Goal: Task Accomplishment & Management: Use online tool/utility

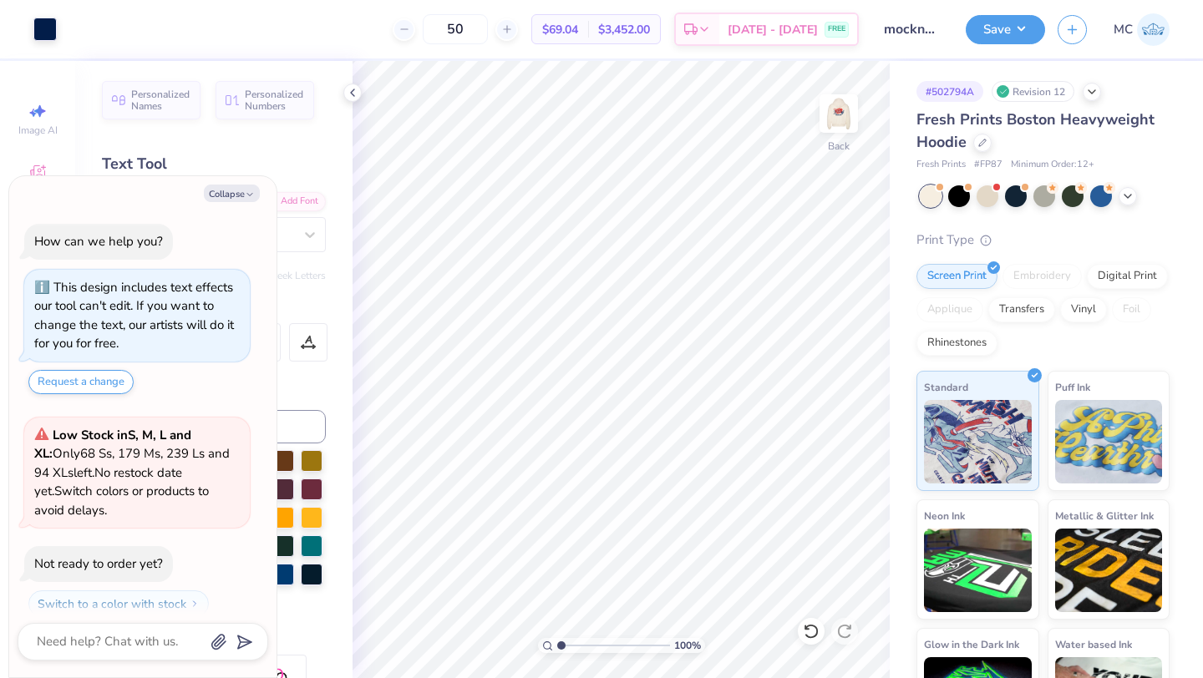
scroll to position [226, 0]
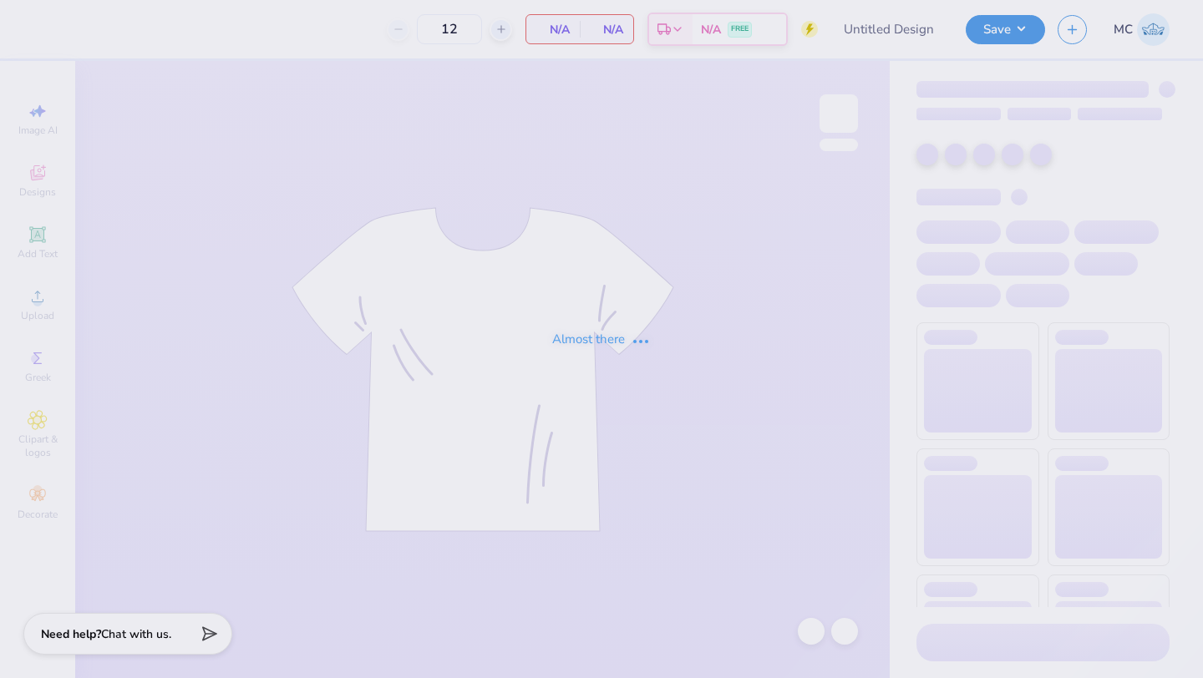
type input "mockneck #6"
type input "50"
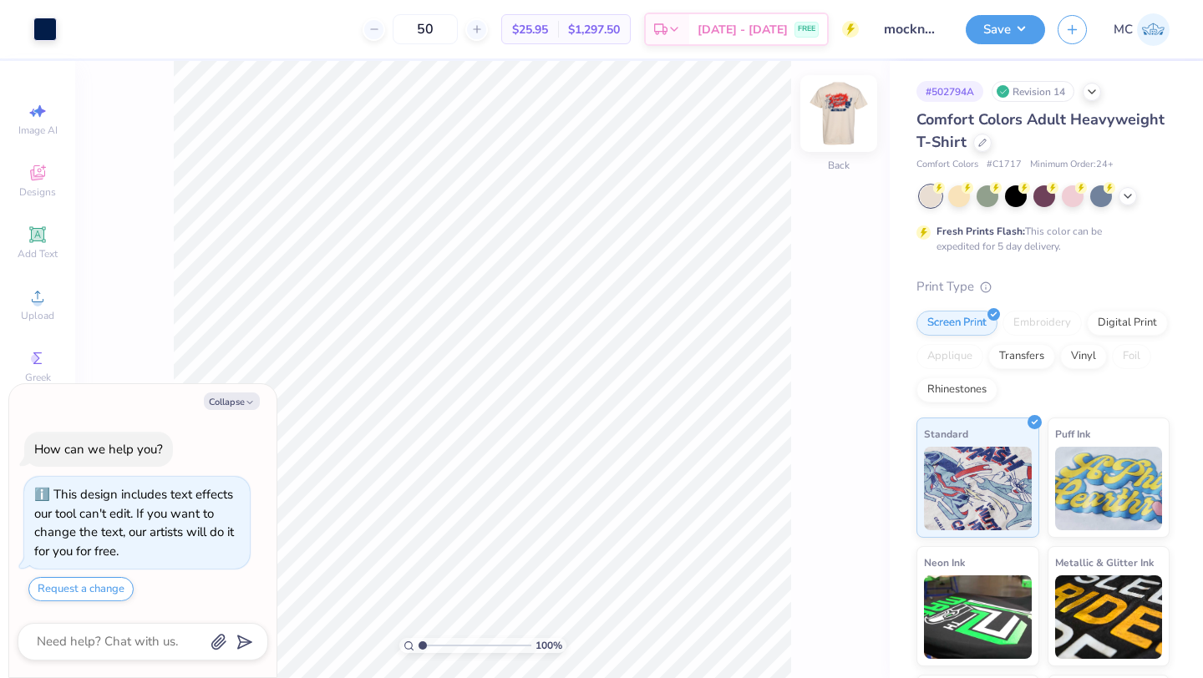
click at [839, 118] on img at bounding box center [838, 113] width 67 height 67
click at [236, 401] on button "Collapse" at bounding box center [232, 402] width 56 height 18
type textarea "x"
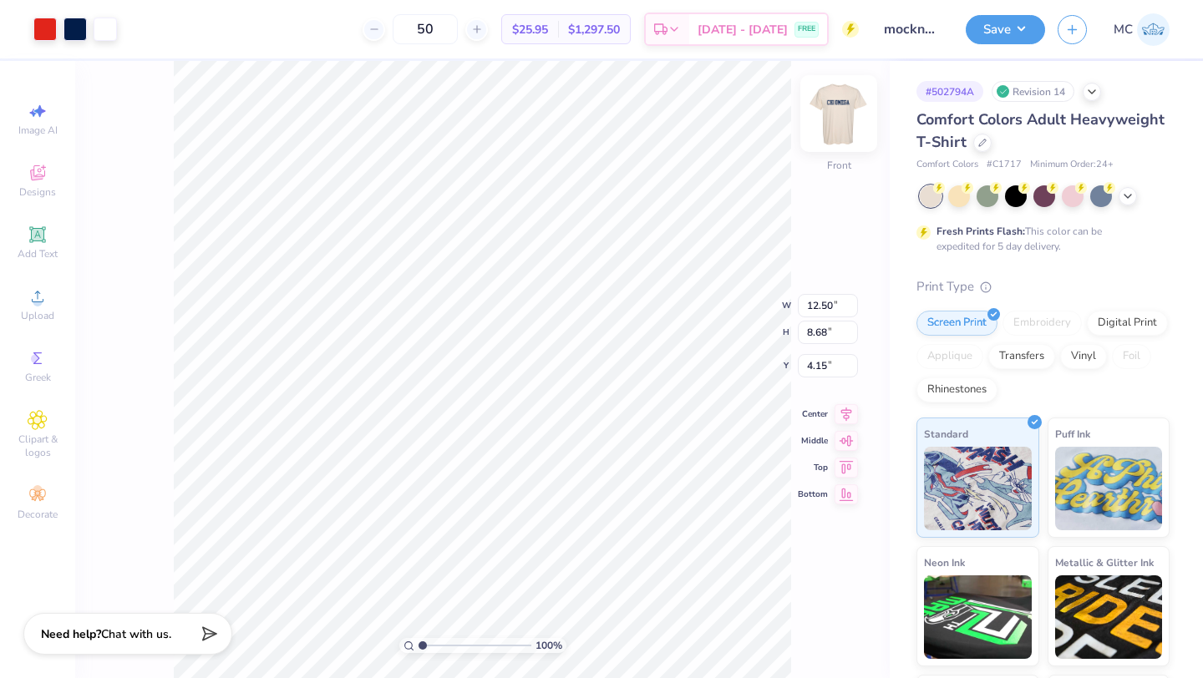
click at [840, 117] on img at bounding box center [838, 113] width 67 height 67
click at [828, 122] on img at bounding box center [838, 113] width 67 height 67
